Goal: Task Accomplishment & Management: Manage account settings

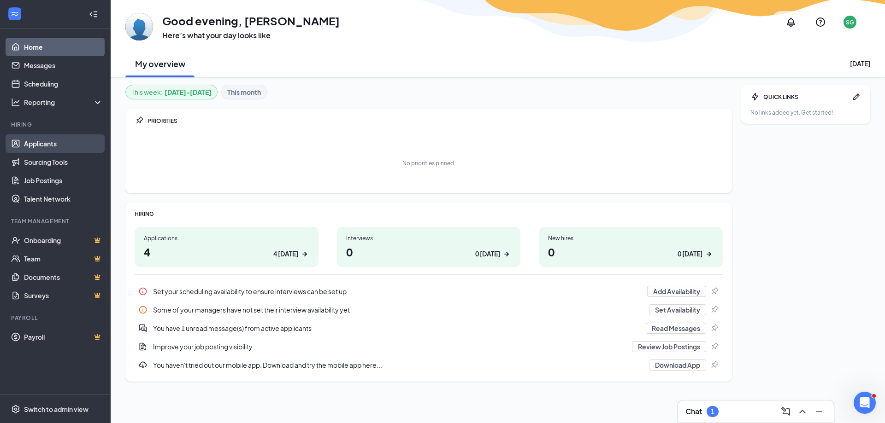
click at [43, 146] on link "Applicants" at bounding box center [63, 144] width 79 height 18
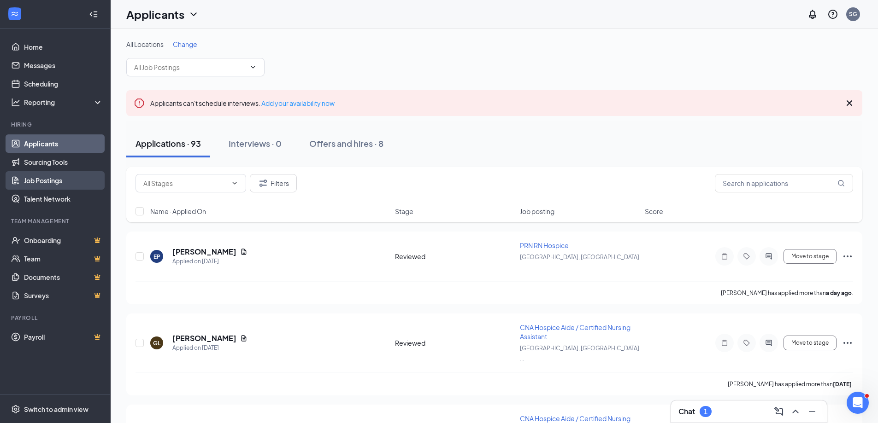
click at [41, 181] on link "Job Postings" at bounding box center [63, 180] width 79 height 18
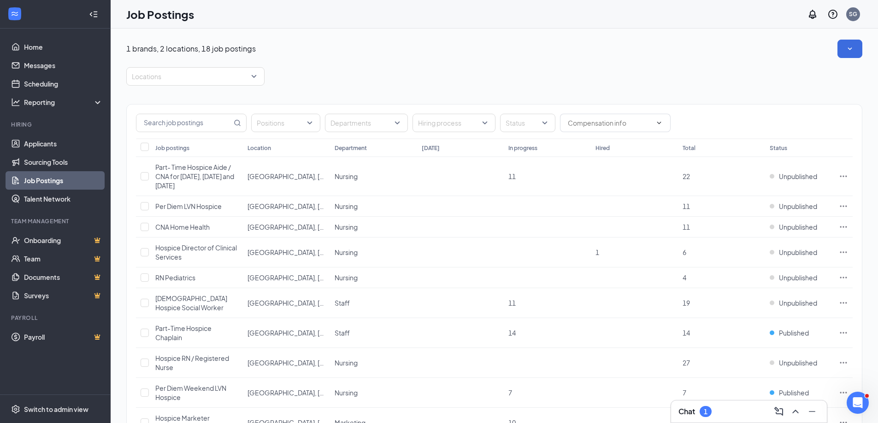
click at [409, 67] on div "1 brands, 2 locations, 18 job postings Locations Positions Departments Hiring p…" at bounding box center [494, 370] width 736 height 660
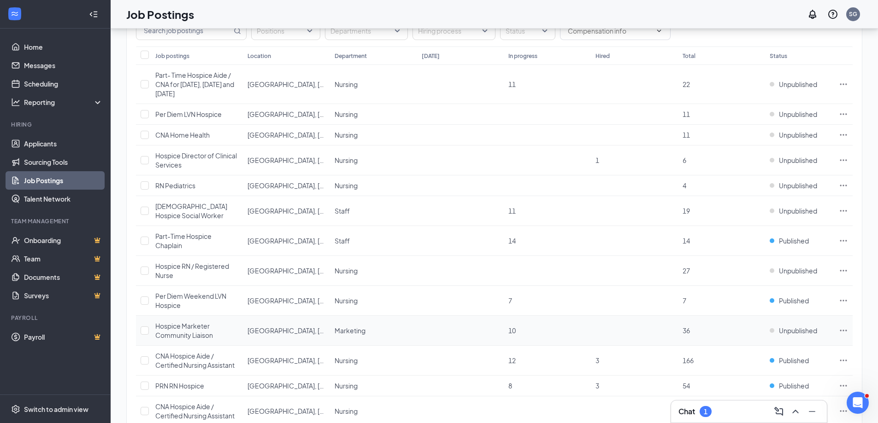
scroll to position [138, 0]
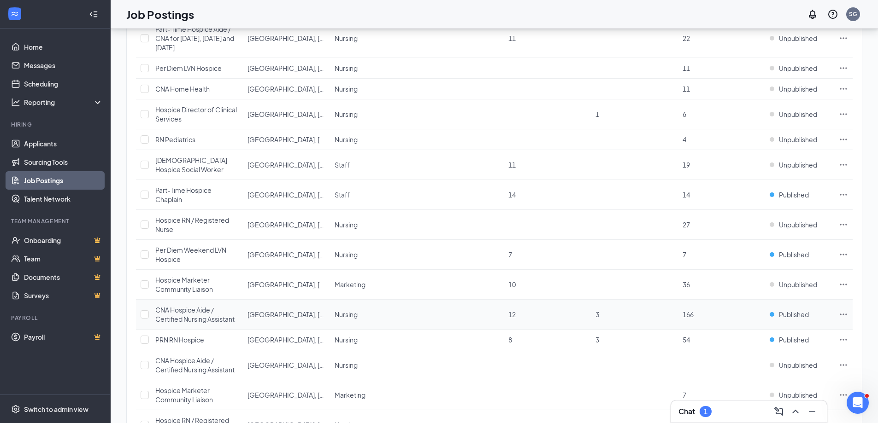
click at [199, 315] on span "CNA Hospice Aide / Certified Nursing Assistant" at bounding box center [194, 315] width 79 height 18
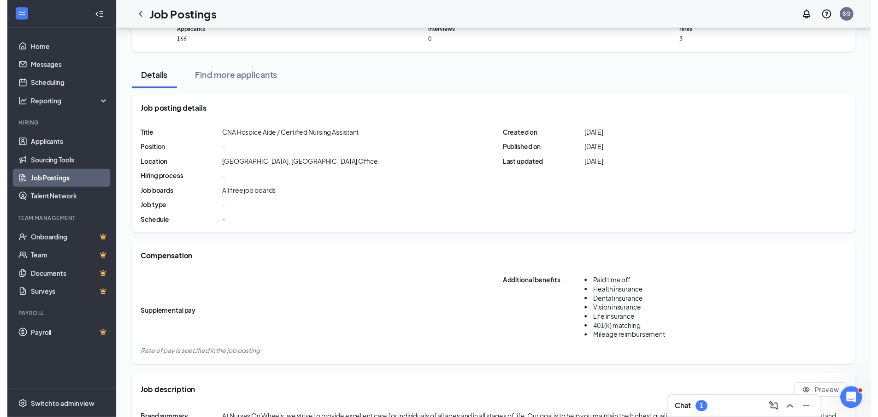
scroll to position [138, 0]
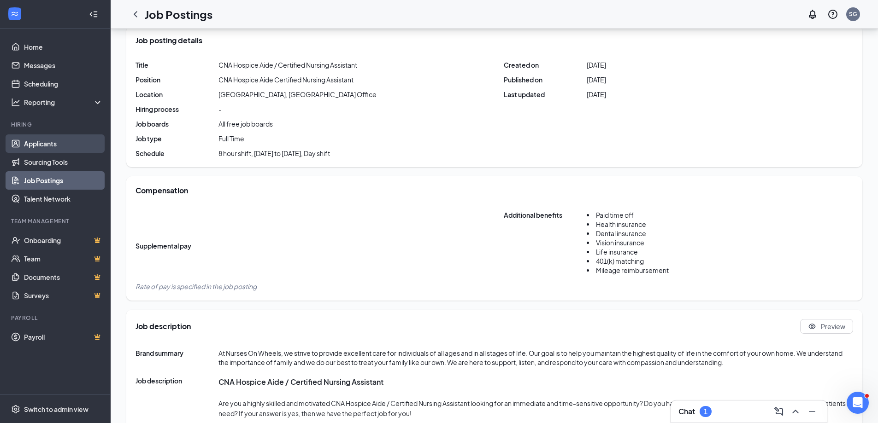
click at [24, 143] on link "Applicants" at bounding box center [63, 144] width 79 height 18
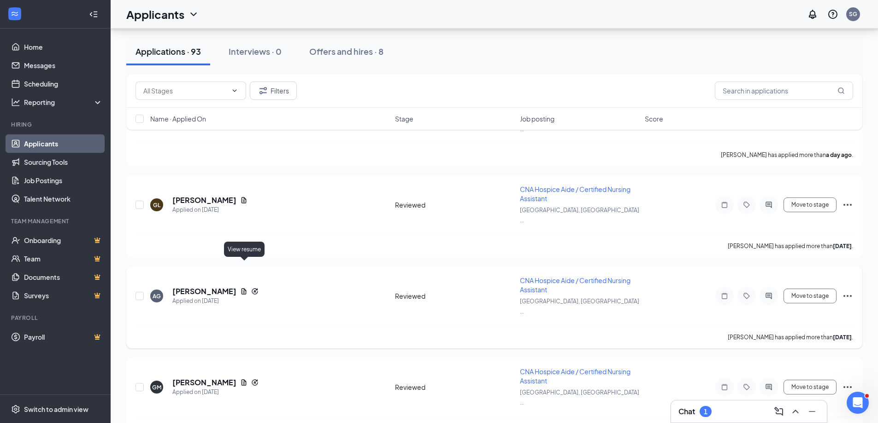
click at [242, 288] on icon "Document" at bounding box center [243, 291] width 7 height 7
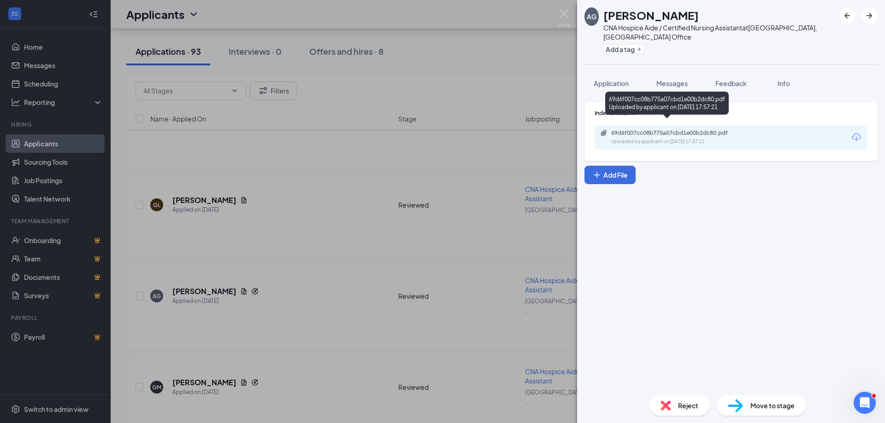
click at [662, 129] on div "69d6f007cc08b775a07cbd1e00b2dc80.pdf Uploaded by applicant on [DATE] 17:57:21" at bounding box center [674, 137] width 149 height 16
click at [408, 298] on div "AG [PERSON_NAME] CNA Hospice Aide / Certified Nursing Assistant at [GEOGRAPHIC_…" at bounding box center [442, 211] width 885 height 423
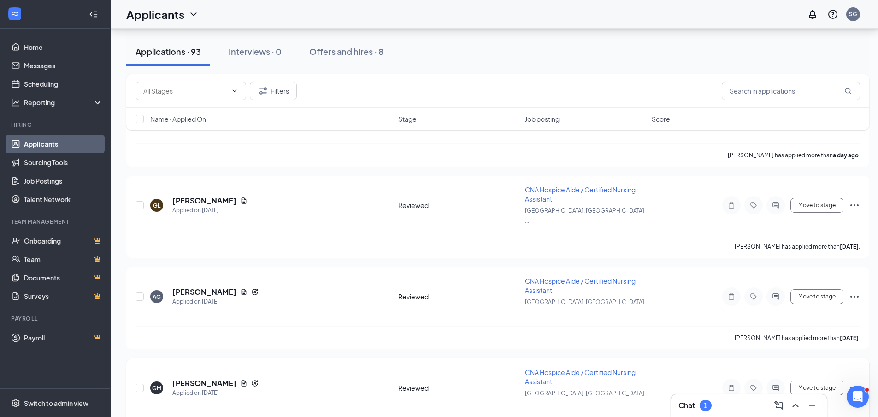
click at [241, 380] on icon "Document" at bounding box center [243, 383] width 5 height 6
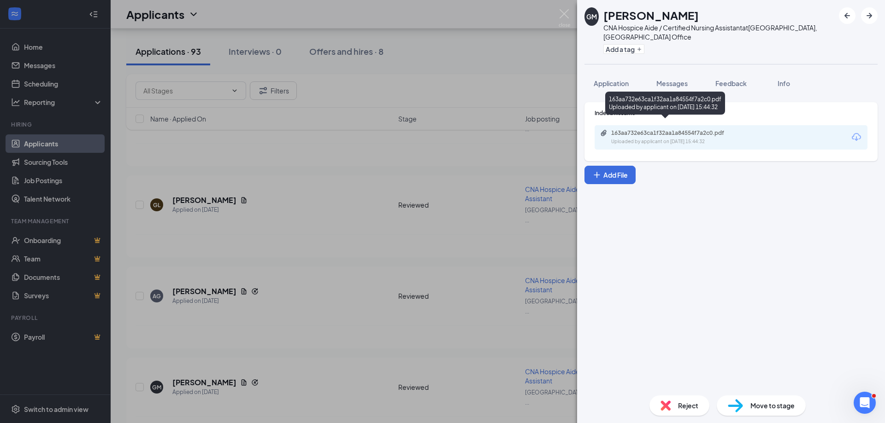
click at [668, 138] on div "Uploaded by applicant on [DATE] 15:44:32" at bounding box center [680, 141] width 138 height 7
click at [367, 254] on div "GM [PERSON_NAME] CNA Hospice Aide / Certified Nursing Assistant at [GEOGRAPHIC_…" at bounding box center [442, 211] width 885 height 423
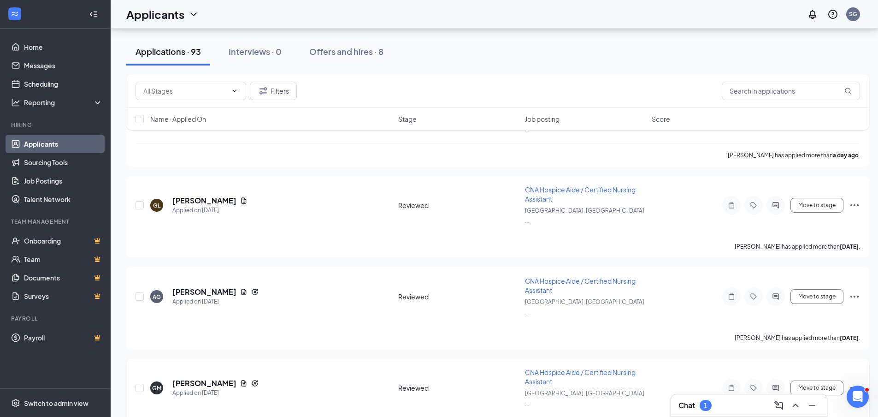
scroll to position [184, 0]
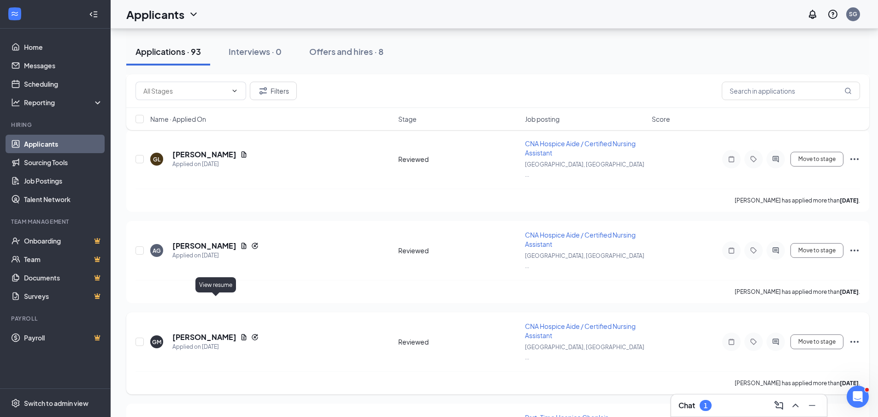
click at [241, 334] on icon "Document" at bounding box center [243, 337] width 5 height 6
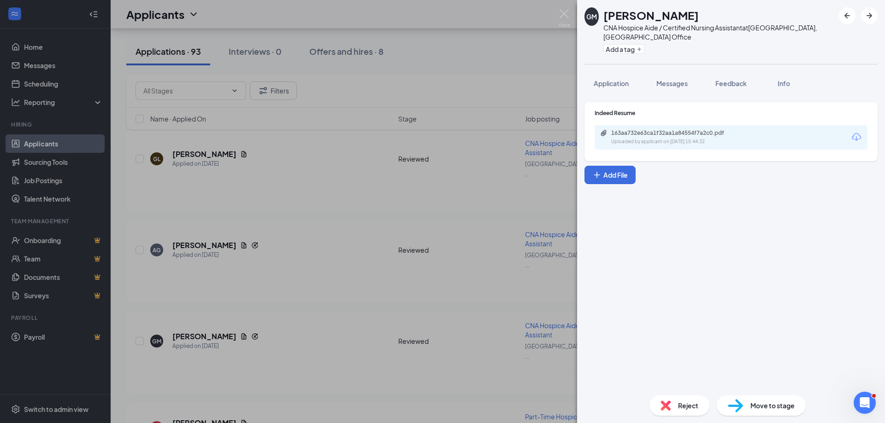
click at [653, 138] on div "Uploaded by applicant on [DATE] 15:44:32" at bounding box center [680, 141] width 138 height 7
click at [303, 291] on div "GM [PERSON_NAME] CNA Hospice Aide / Certified Nursing Assistant at [GEOGRAPHIC_…" at bounding box center [442, 211] width 885 height 423
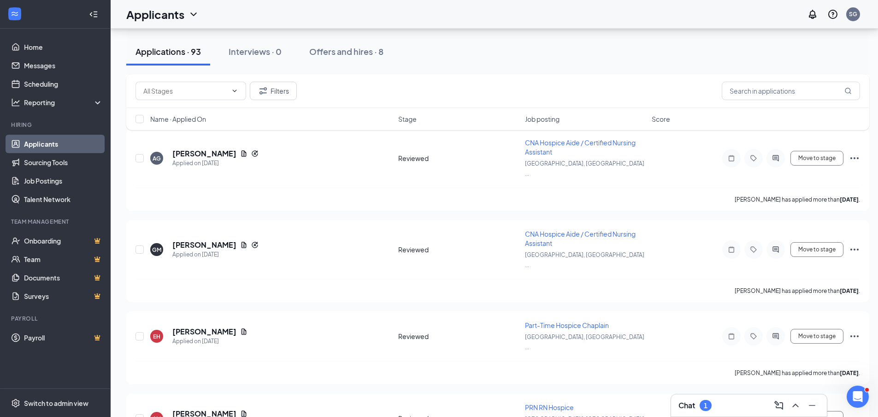
scroll to position [323, 0]
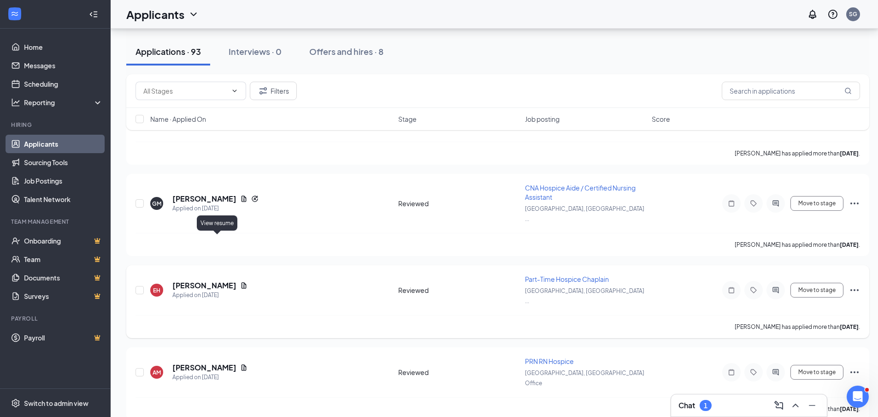
click at [241, 282] on icon "Document" at bounding box center [243, 285] width 5 height 6
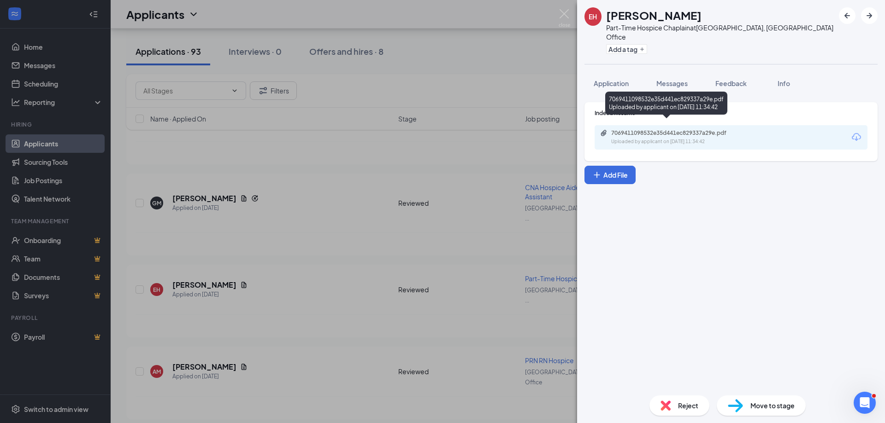
click at [674, 129] on div "7069411098532e35d441ec829337a29e.pdf" at bounding box center [675, 132] width 129 height 7
click at [308, 228] on div "EH [PERSON_NAME] Part-Time Hospice Chaplain at [GEOGRAPHIC_DATA], [GEOGRAPHIC_D…" at bounding box center [442, 211] width 885 height 423
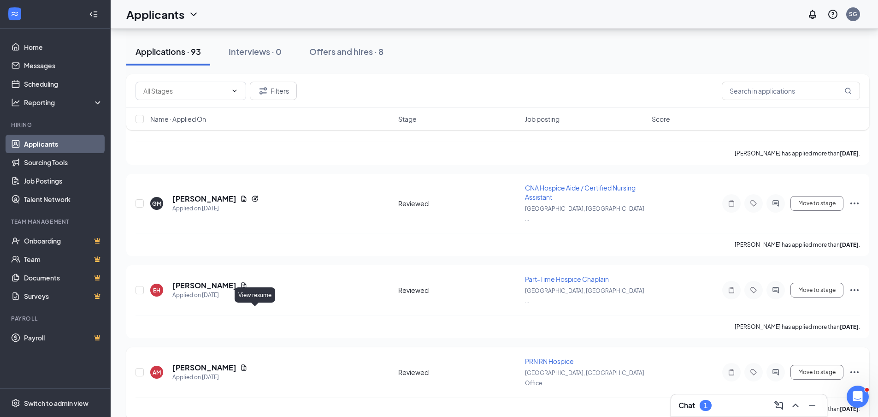
click at [247, 364] on icon "Document" at bounding box center [243, 367] width 7 height 7
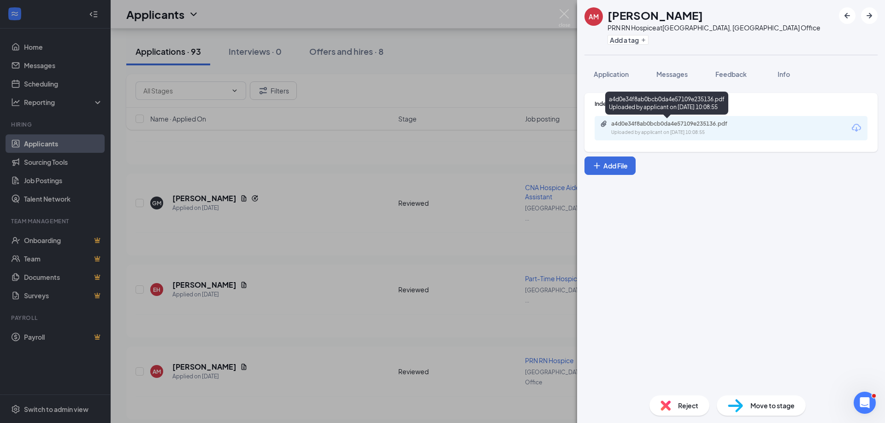
click at [766, 125] on div "a4d0e34f8ab0bcb0da4e57109e235136.pdf Uploaded by applicant on [DATE] 10:08:55" at bounding box center [730, 128] width 273 height 24
click at [657, 130] on div "Uploaded by applicant on [DATE] 10:08:55" at bounding box center [680, 132] width 138 height 7
click at [332, 172] on div "AM [PERSON_NAME] PRN RN Hospice at [GEOGRAPHIC_DATA], [GEOGRAPHIC_DATA] Office …" at bounding box center [442, 211] width 885 height 423
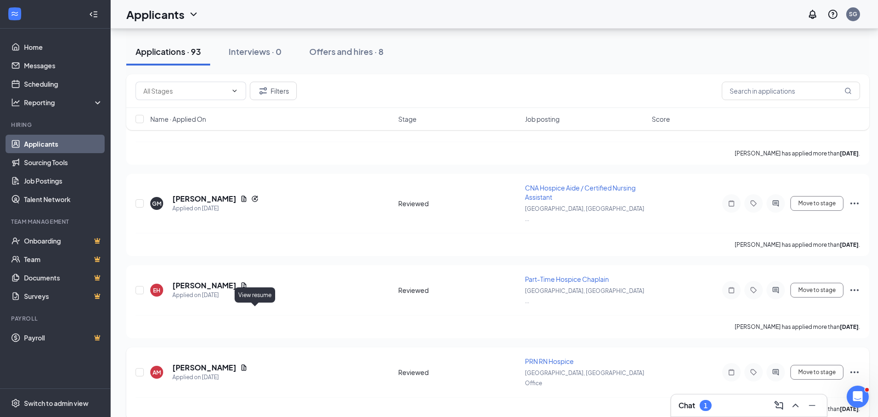
click at [247, 364] on icon "Document" at bounding box center [243, 367] width 5 height 6
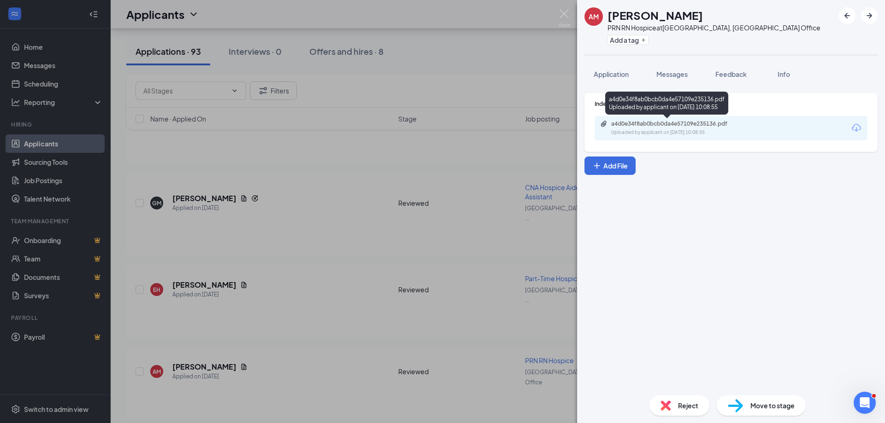
click at [689, 134] on div "Uploaded by applicant on [DATE] 10:08:55" at bounding box center [680, 132] width 138 height 7
click at [340, 201] on div "AM [PERSON_NAME] PRN RN Hospice at [GEOGRAPHIC_DATA], [GEOGRAPHIC_DATA] Office …" at bounding box center [442, 211] width 885 height 423
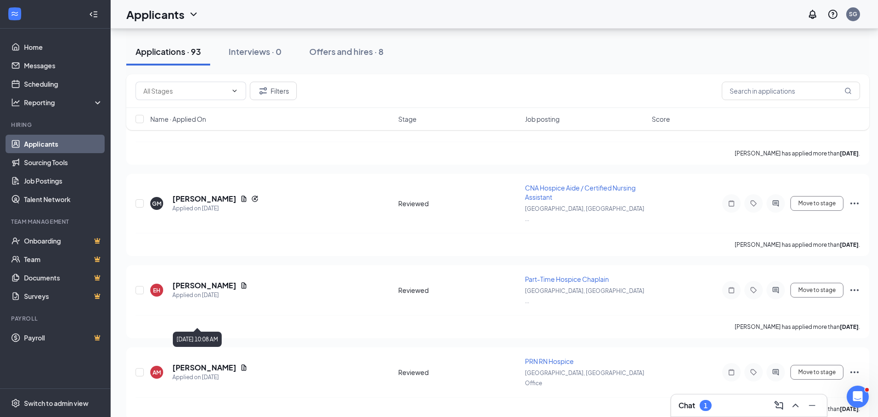
scroll to position [461, 0]
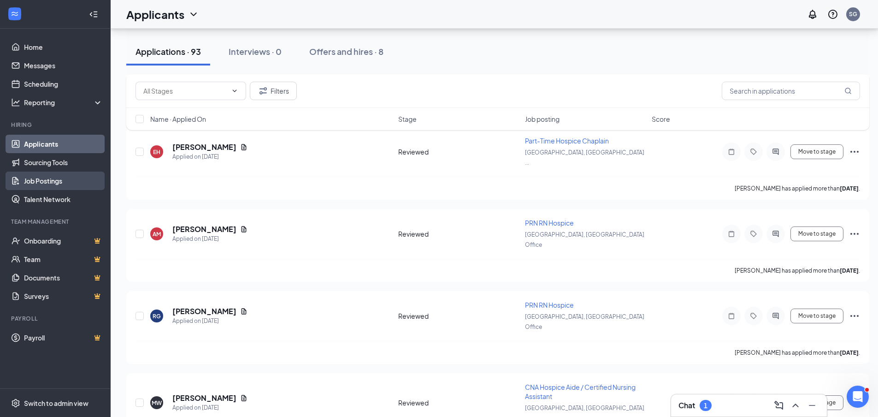
click at [57, 180] on link "Job Postings" at bounding box center [63, 180] width 79 height 18
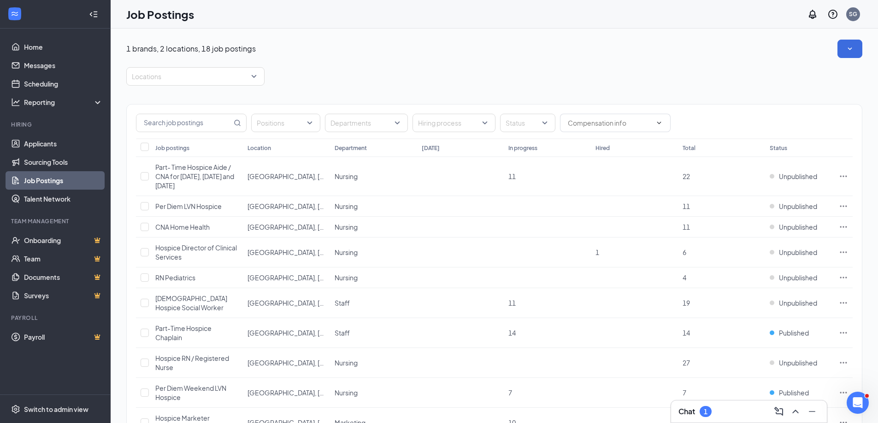
click at [562, 35] on div "1 brands, 2 locations, 18 job postings Locations Positions Departments Hiring p…" at bounding box center [494, 370] width 767 height 682
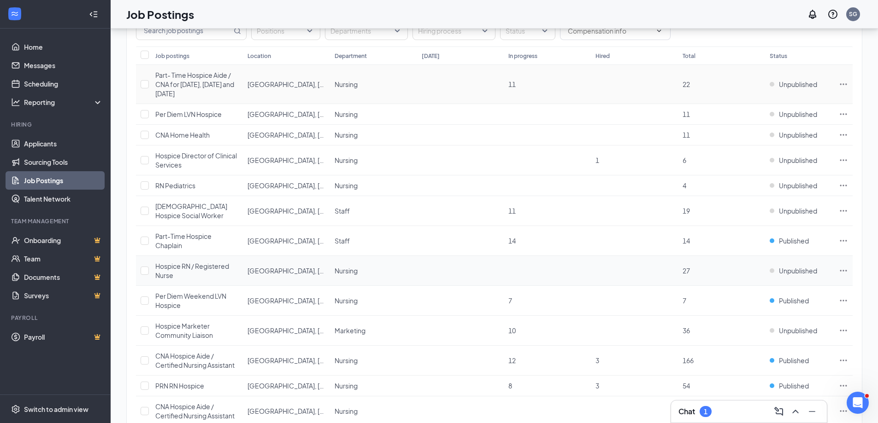
scroll to position [138, 0]
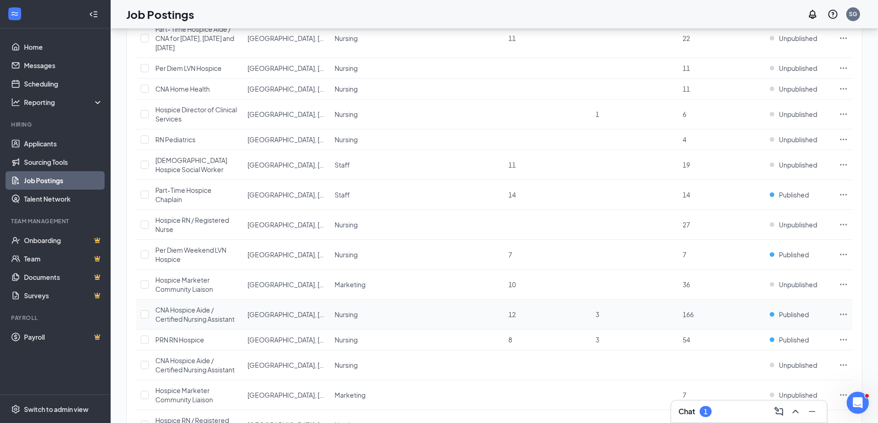
click at [195, 317] on span "CNA Hospice Aide / Certified Nursing Assistant" at bounding box center [194, 315] width 79 height 18
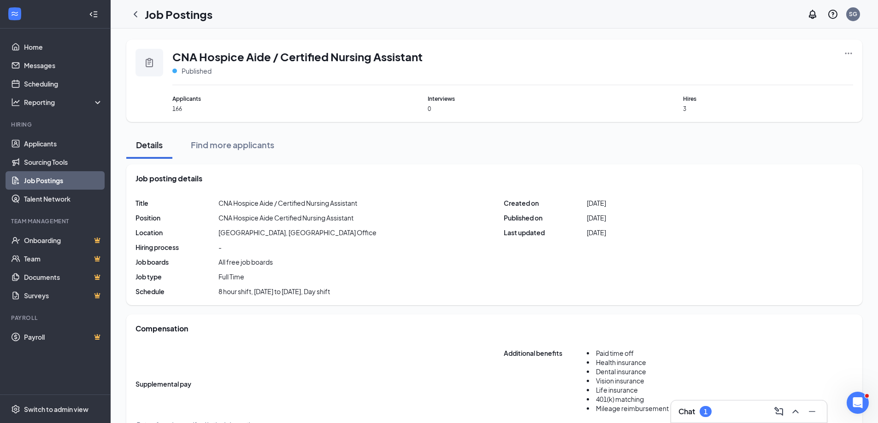
click at [848, 55] on icon "Ellipses" at bounding box center [848, 53] width 9 height 9
click at [730, 133] on span "View applicants" at bounding box center [745, 132] width 47 height 8
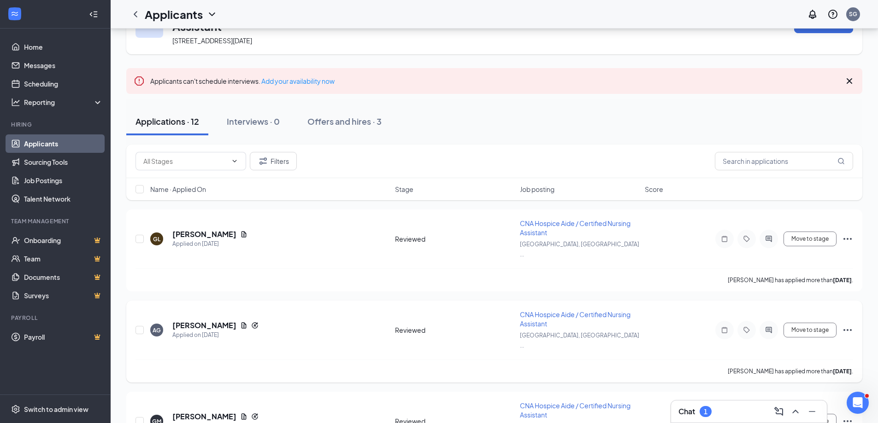
scroll to position [138, 0]
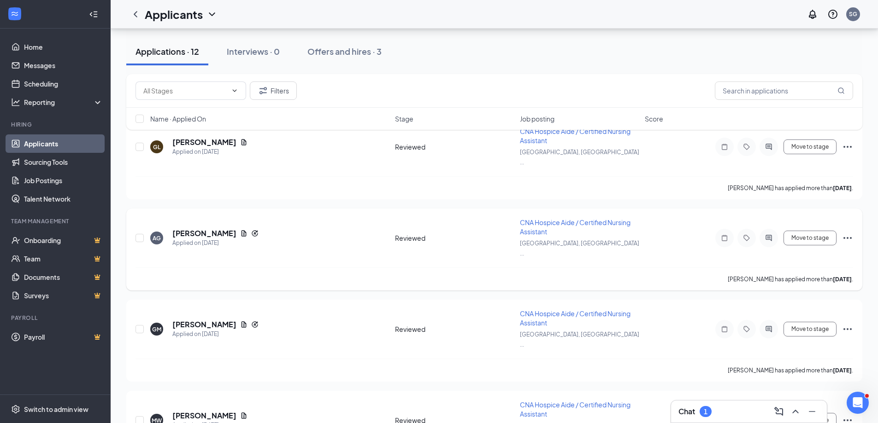
click at [846, 233] on icon "Ellipses" at bounding box center [847, 238] width 11 height 11
click at [784, 356] on p "Reject" at bounding box center [805, 356] width 79 height 9
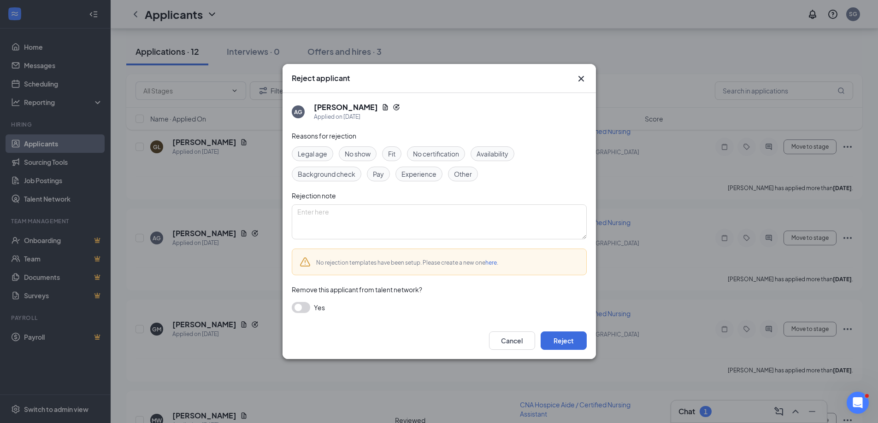
click at [362, 156] on span "No show" at bounding box center [358, 154] width 26 height 10
click at [568, 341] on button "Reject" at bounding box center [564, 341] width 46 height 18
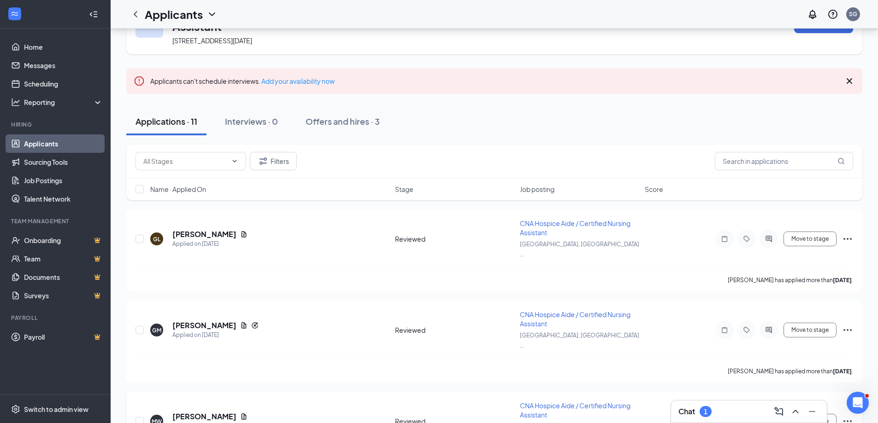
scroll to position [92, 0]
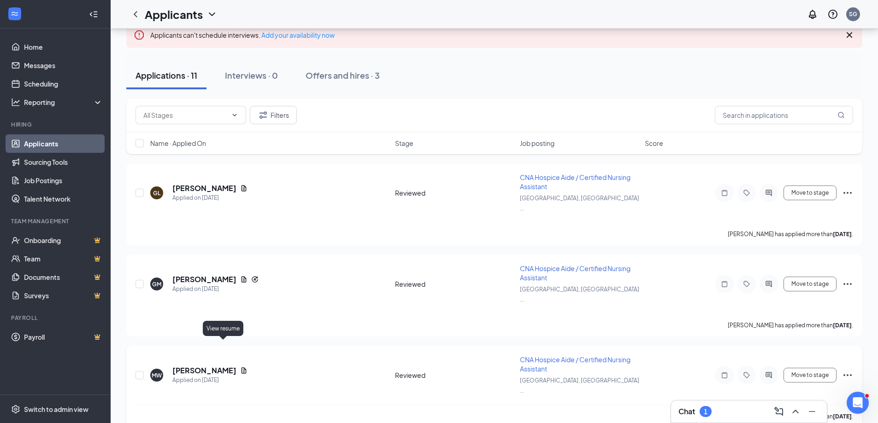
click at [240, 367] on icon "Document" at bounding box center [243, 370] width 7 height 7
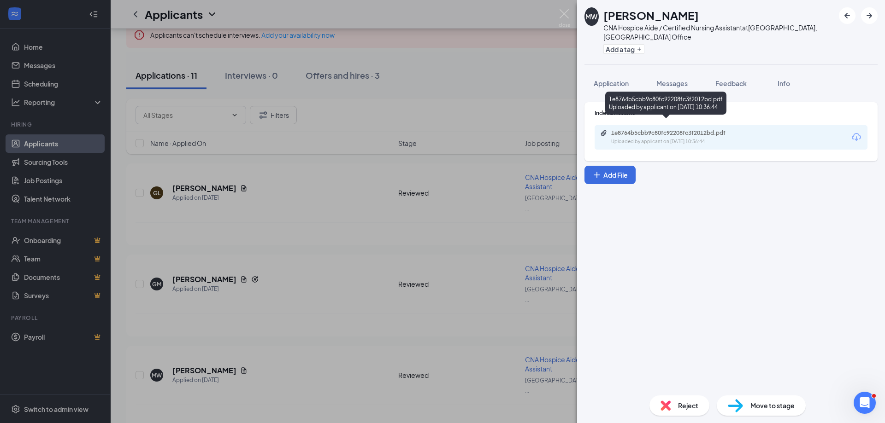
click at [658, 138] on div "1e8764b5cbb9c80fc92208fc3f2012bd.pdf Uploaded by applicant on Sep 11, 2025 at 1…" at bounding box center [730, 137] width 273 height 24
click at [650, 129] on div "1e8764b5cbb9c80fc92208fc3f2012bd.pdf" at bounding box center [675, 132] width 129 height 7
click at [350, 326] on div "MW mary walker CNA Hospice Aide / Certified Nursing Assistant at Corpus Christi…" at bounding box center [442, 211] width 885 height 423
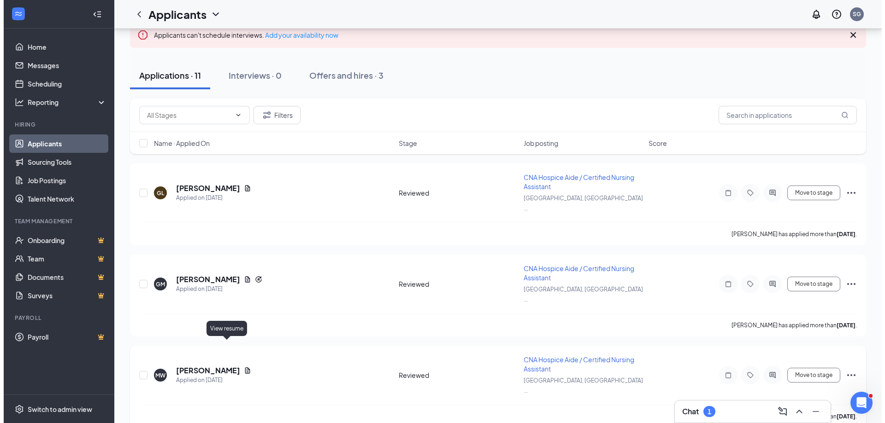
scroll to position [184, 0]
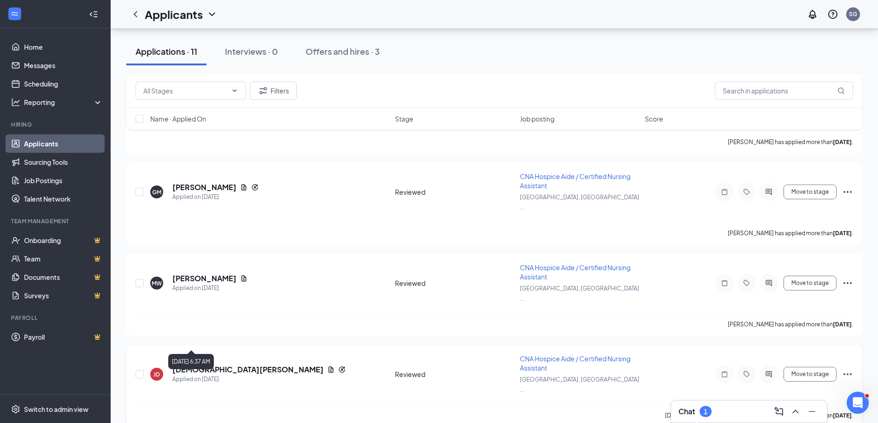
click at [206, 375] on div "Applied on [DATE]" at bounding box center [258, 379] width 173 height 9
click at [206, 365] on h5 "[DEMOGRAPHIC_DATA][PERSON_NAME]" at bounding box center [247, 370] width 151 height 10
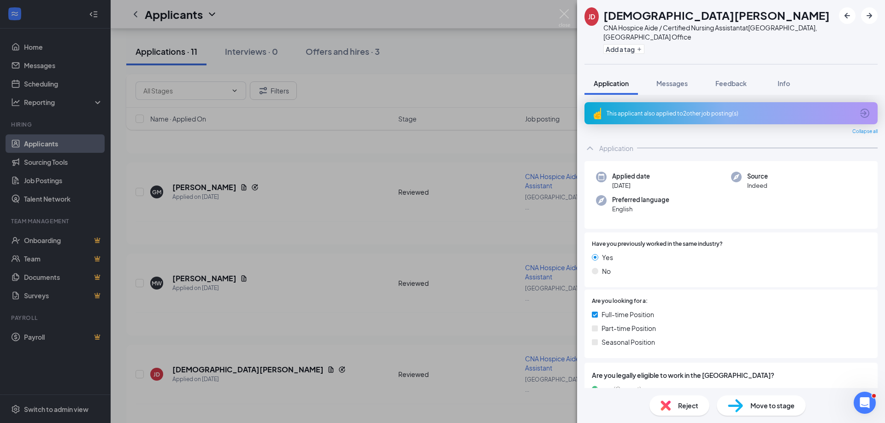
click at [514, 277] on div "JD Jesus Delacruz CNA Hospice Aide / Certified Nursing Assistant at Corpus Chri…" at bounding box center [442, 211] width 885 height 423
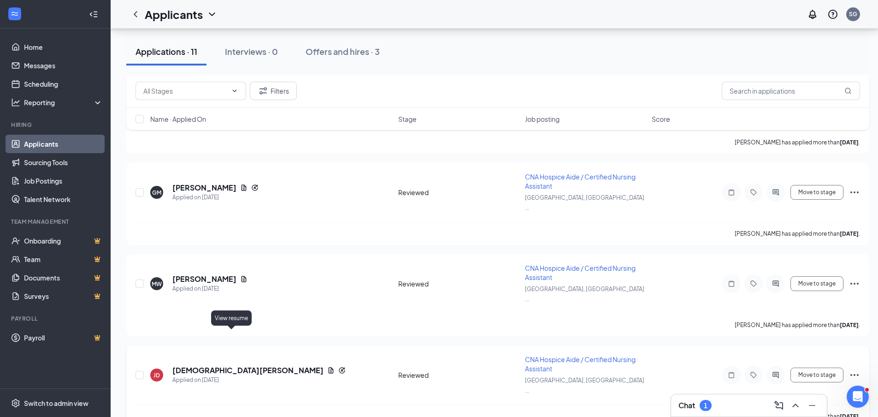
click at [327, 366] on icon "Document" at bounding box center [330, 369] width 7 height 7
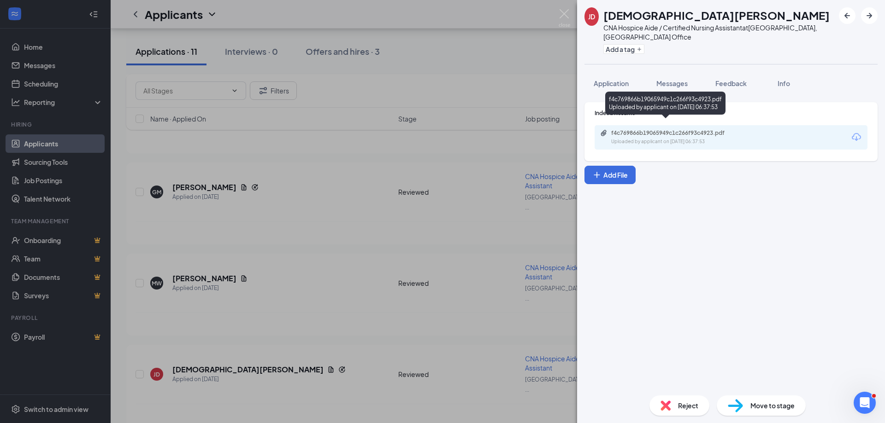
click at [647, 138] on div "Uploaded by applicant on Sep 11, 2025 at 06:37:53" at bounding box center [680, 141] width 138 height 7
